Goal: Navigation & Orientation: Understand site structure

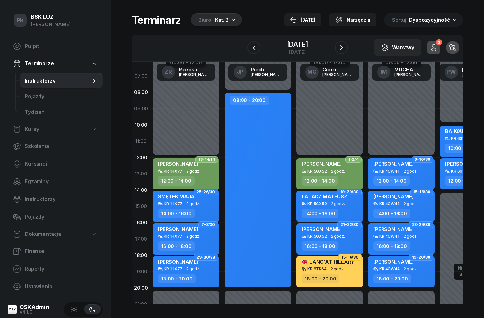
scroll to position [28, 0]
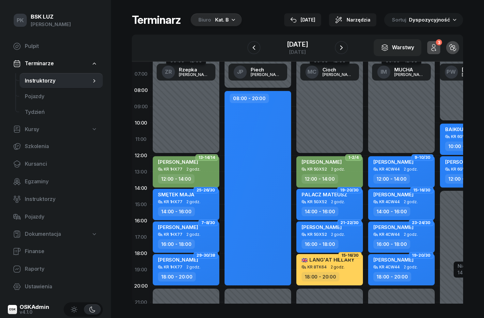
click at [30, 269] on span "Raporty" at bounding box center [61, 269] width 73 height 8
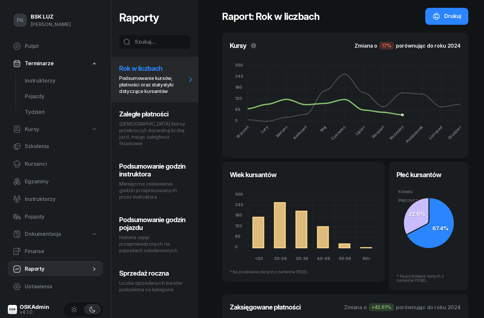
click at [136, 127] on p "Kursanci którzy przekroczyli dozwolną liczbę jazd, mając zaległosci finansowe" at bounding box center [153, 134] width 68 height 26
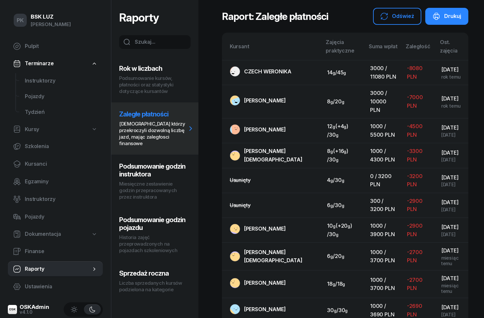
click at [26, 162] on span "Kursanci" at bounding box center [61, 164] width 73 height 8
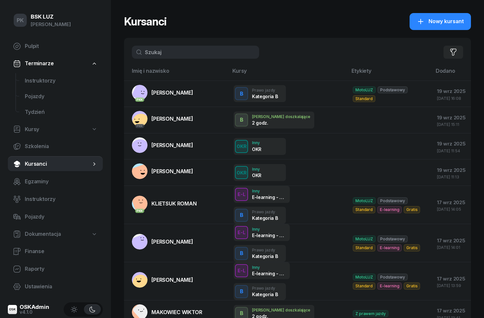
click at [212, 53] on input "text" at bounding box center [195, 52] width 127 height 13
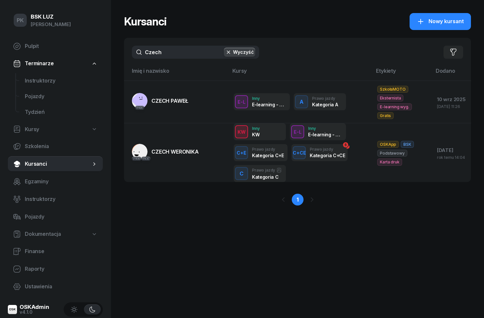
type input "Czech"
click at [328, 153] on div "Kategoria C+CE" at bounding box center [326, 156] width 34 height 6
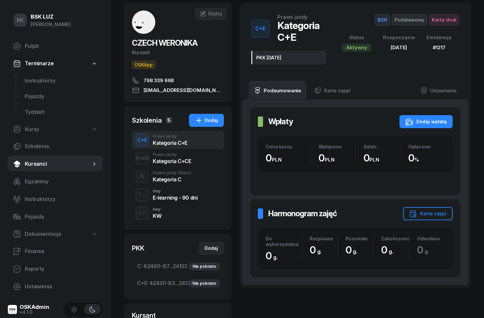
scroll to position [31, 0]
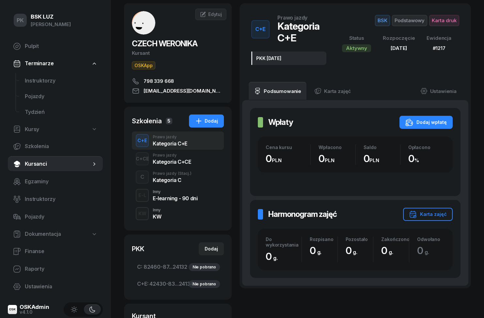
click at [151, 159] on div "C+CE" at bounding box center [142, 159] width 19 height 8
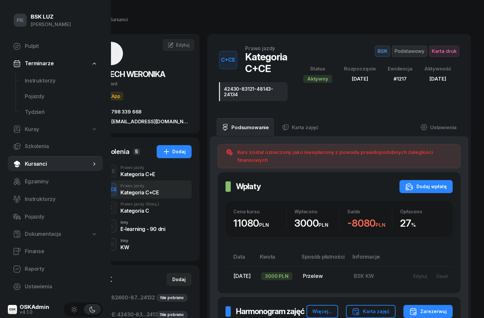
scroll to position [0, 43]
click at [33, 77] on span "Instruktorzy" at bounding box center [61, 81] width 73 height 8
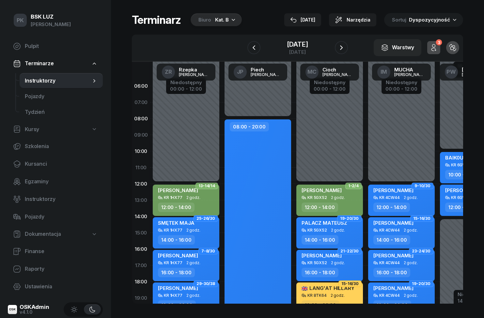
click at [31, 167] on span "Kursanci" at bounding box center [61, 164] width 73 height 8
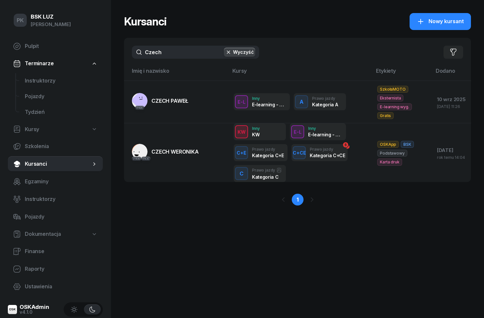
click at [38, 83] on span "Instruktorzy" at bounding box center [61, 81] width 73 height 8
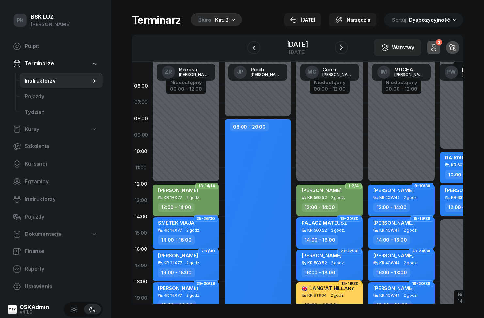
click at [43, 168] on link "Kursanci" at bounding box center [55, 164] width 95 height 16
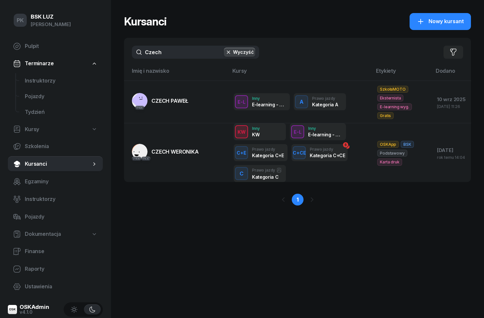
click at [255, 58] on input "Czech" at bounding box center [195, 52] width 127 height 13
click at [242, 54] on button "Wyczyść" at bounding box center [239, 52] width 31 height 9
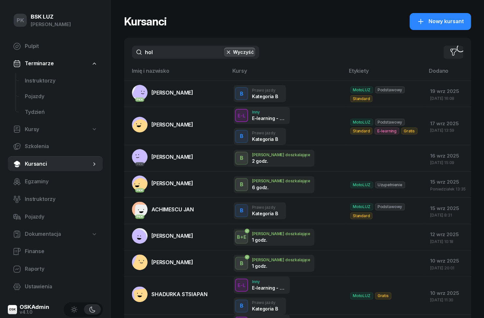
type input "holz"
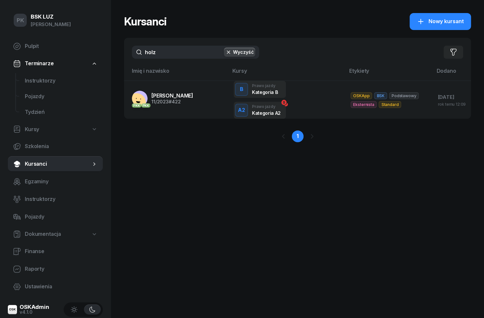
click at [167, 102] on div "11/2023 #422" at bounding box center [172, 101] width 42 height 5
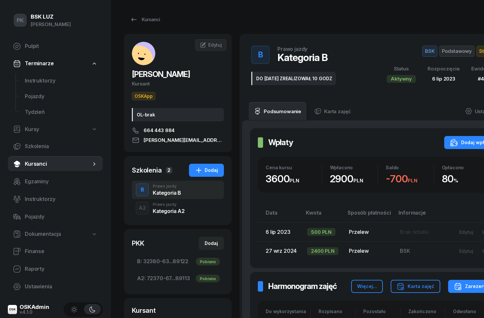
click at [166, 214] on div "Kategoria A2" at bounding box center [169, 210] width 32 height 5
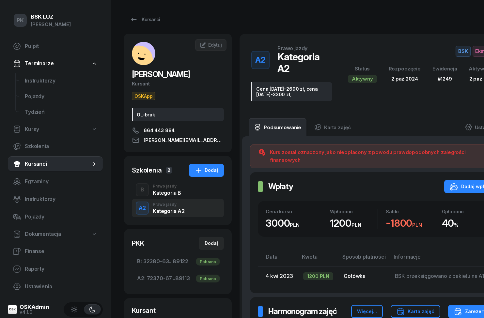
click at [35, 185] on span "Egzaminy" at bounding box center [61, 181] width 73 height 8
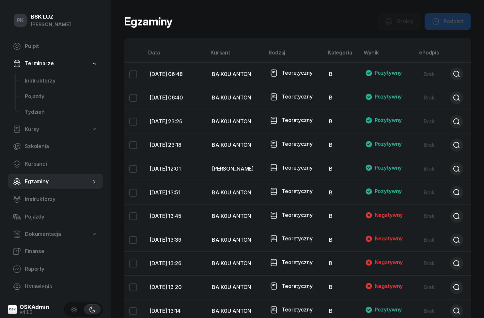
click at [32, 171] on link "Kursanci" at bounding box center [55, 164] width 95 height 16
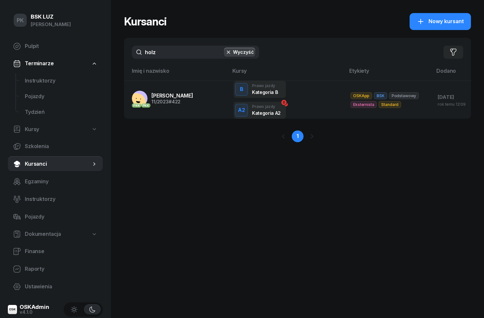
click at [32, 184] on span "Egzaminy" at bounding box center [61, 181] width 73 height 8
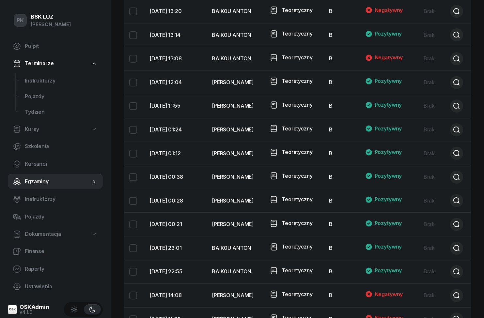
scroll to position [281, 0]
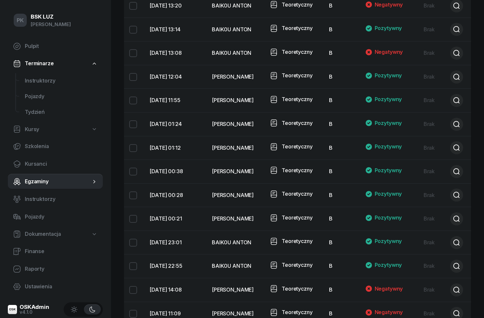
click at [30, 214] on span "Pojazdy" at bounding box center [61, 217] width 73 height 8
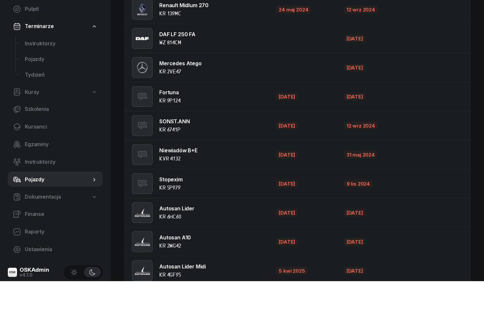
scroll to position [1101, 0]
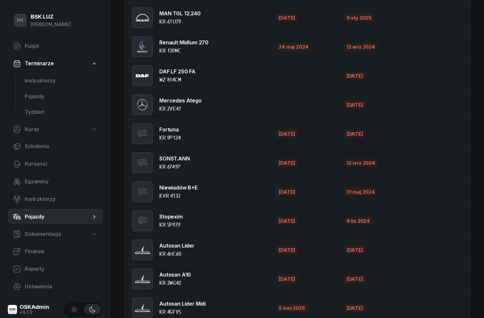
click at [28, 235] on span "Dokumentacja" at bounding box center [43, 234] width 36 height 8
click at [32, 248] on span "Książki ewidencji" at bounding box center [61, 251] width 73 height 8
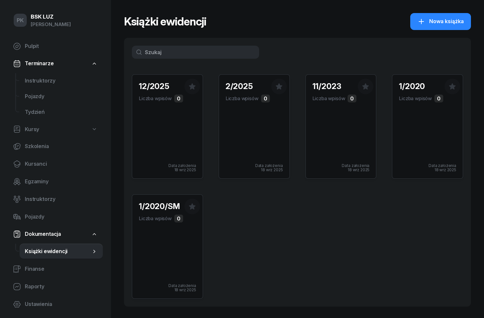
click at [34, 148] on span "Szkolenia" at bounding box center [61, 146] width 73 height 8
select select "createdAt-desc"
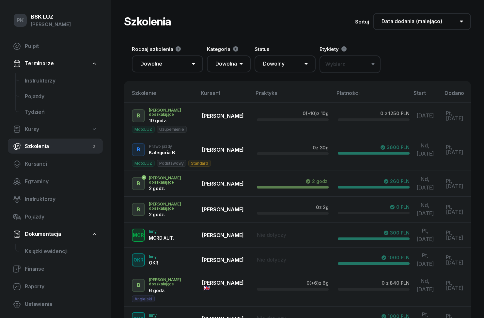
click at [25, 133] on span "Kursy" at bounding box center [32, 129] width 14 height 8
select select
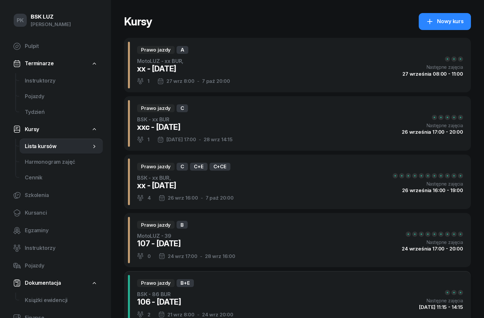
click at [31, 80] on span "Instruktorzy" at bounding box center [61, 81] width 73 height 8
